Goal: Transaction & Acquisition: Purchase product/service

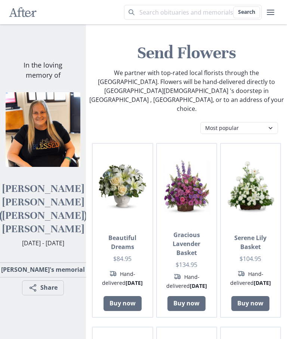
click at [124, 296] on link "Buy now" at bounding box center [122, 303] width 38 height 15
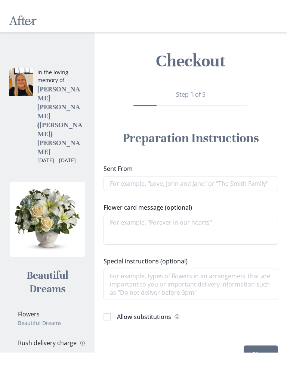
scroll to position [19, 0]
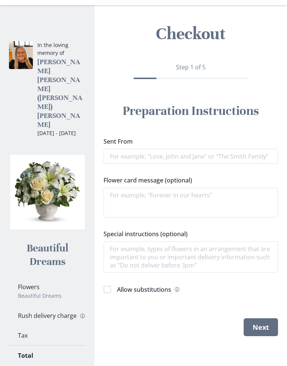
click at [263, 326] on button "Next" at bounding box center [260, 327] width 34 height 18
type textarea "x"
type input "M"
type textarea "x"
type input "Me"
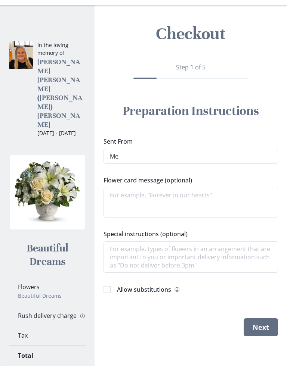
type textarea "x"
type input "Me and"
type textarea "x"
type input "Me"
type textarea "x"
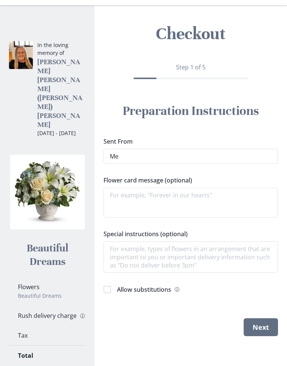
type input "Me and [US_STATE] nice"
type textarea "x"
type input "Me and [US_STATE] nice a lot"
type textarea "x"
type input "Me and [US_STATE] nice a lot my"
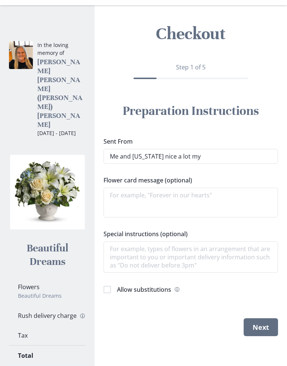
type textarea "x"
type input "Me nice a lot my"
type textarea "x"
type input "Me and [US_STATE] nice a lot my lawn"
type textarea "x"
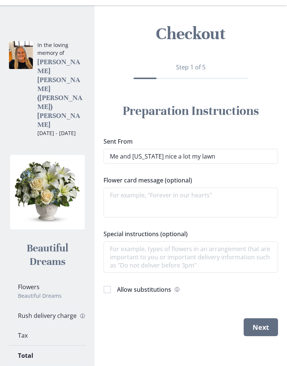
type input "Me and [US_STATE] nice a lot my lot"
type textarea "x"
type input "Me and [US_STATE] nice a lot my not my"
type textarea "x"
type input "Me nice a lot my not my"
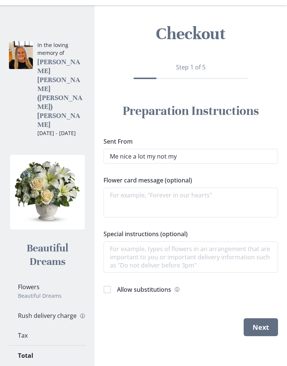
type textarea "x"
type input "Me and [US_STATE] nice a lot my not my prayers"
type textarea "x"
type input "Me and [US_STATE] nice a lot my not my prayers"
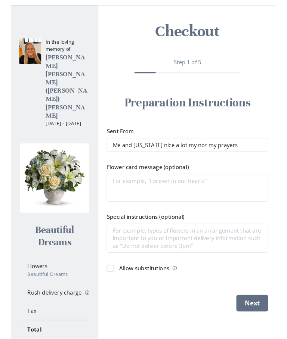
scroll to position [0, 0]
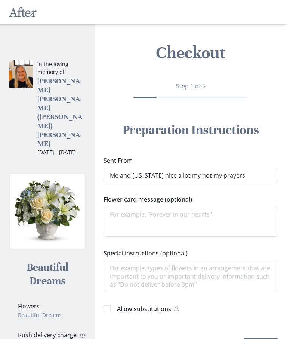
type textarea "x"
